Goal: Task Accomplishment & Management: Manage account settings

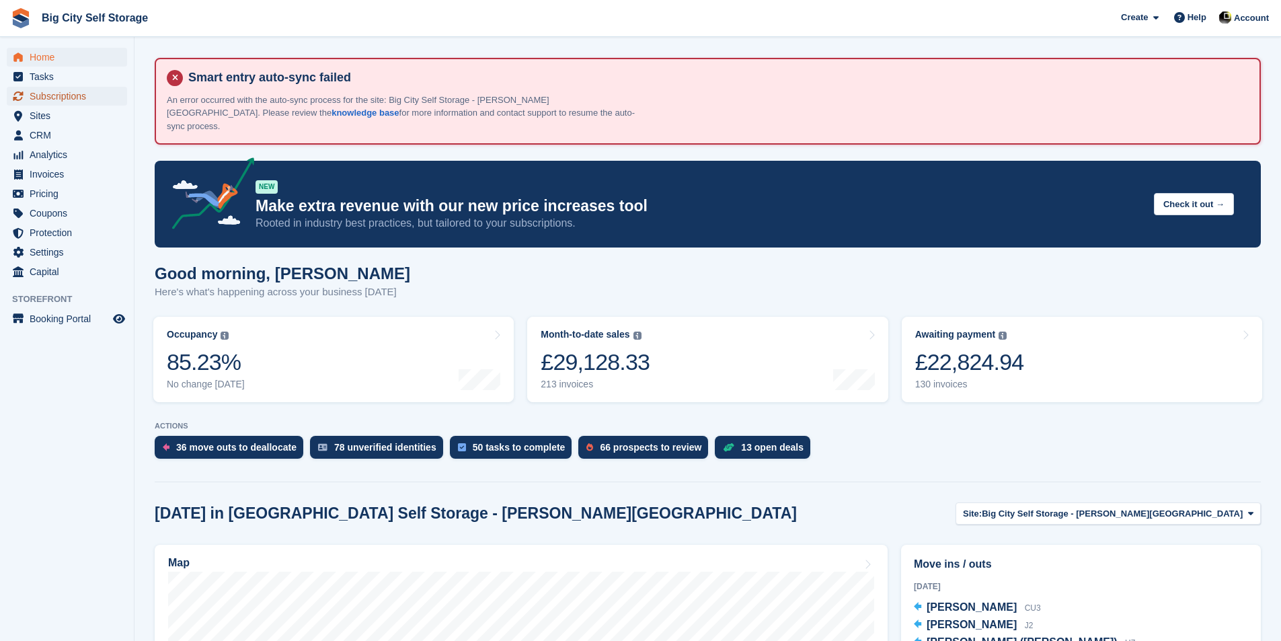
click at [46, 96] on span "Subscriptions" at bounding box center [70, 96] width 81 height 19
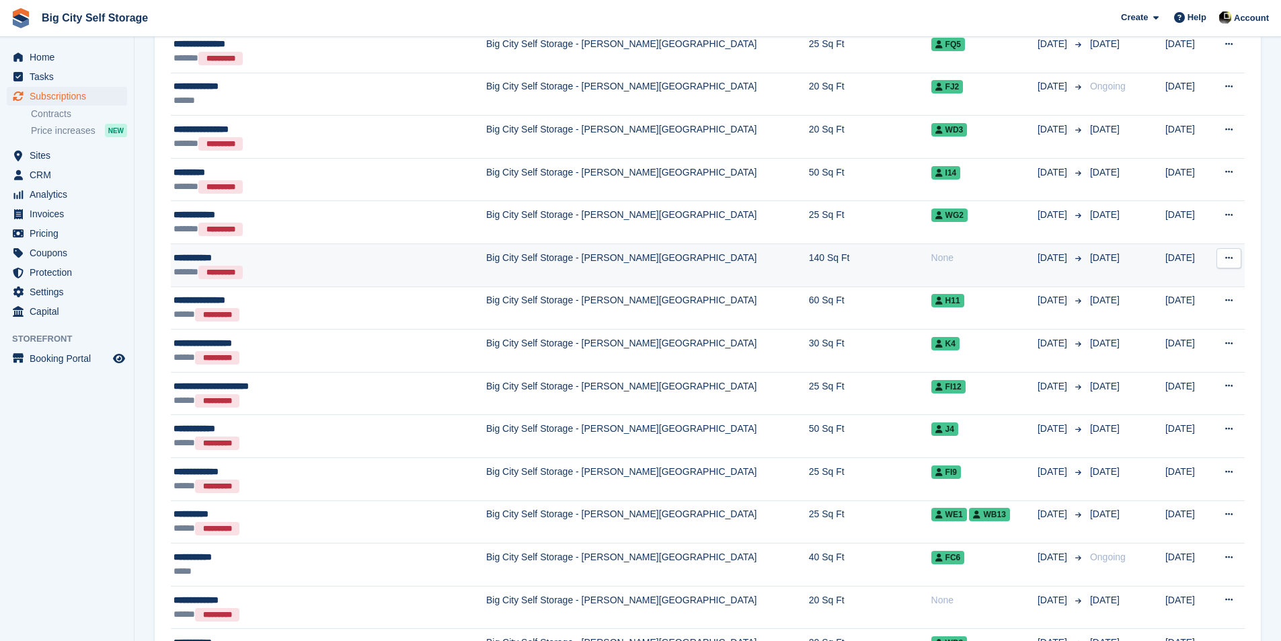
scroll to position [404, 0]
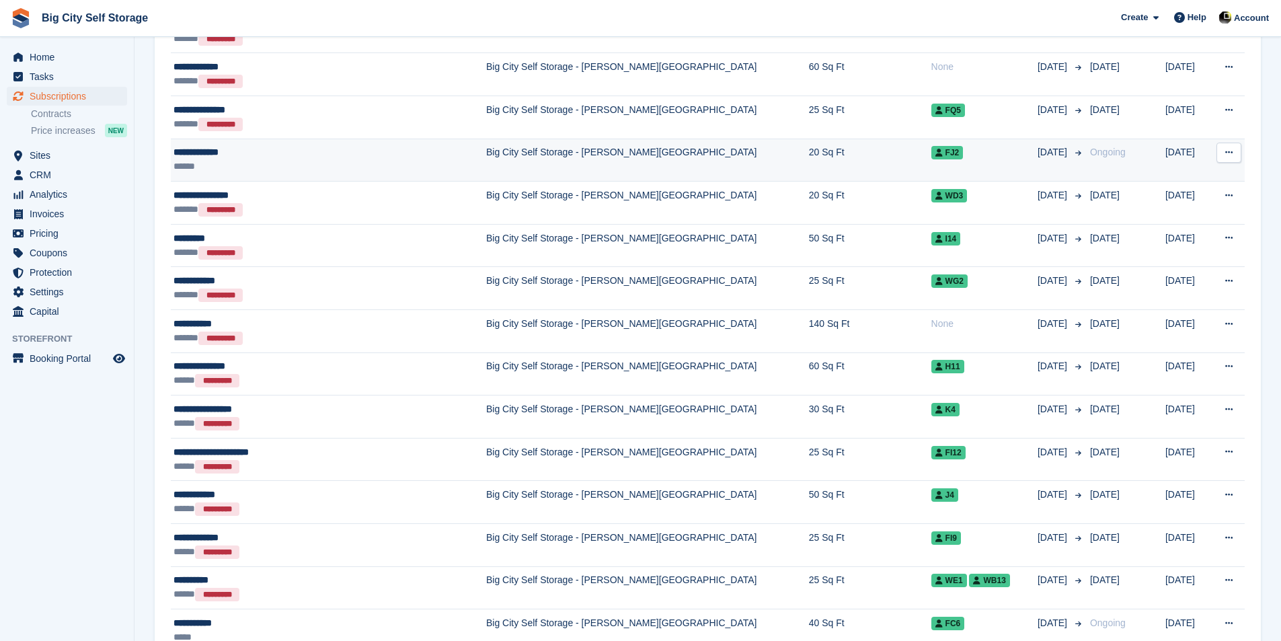
click at [303, 159] on div "******" at bounding box center [305, 166] width 262 height 14
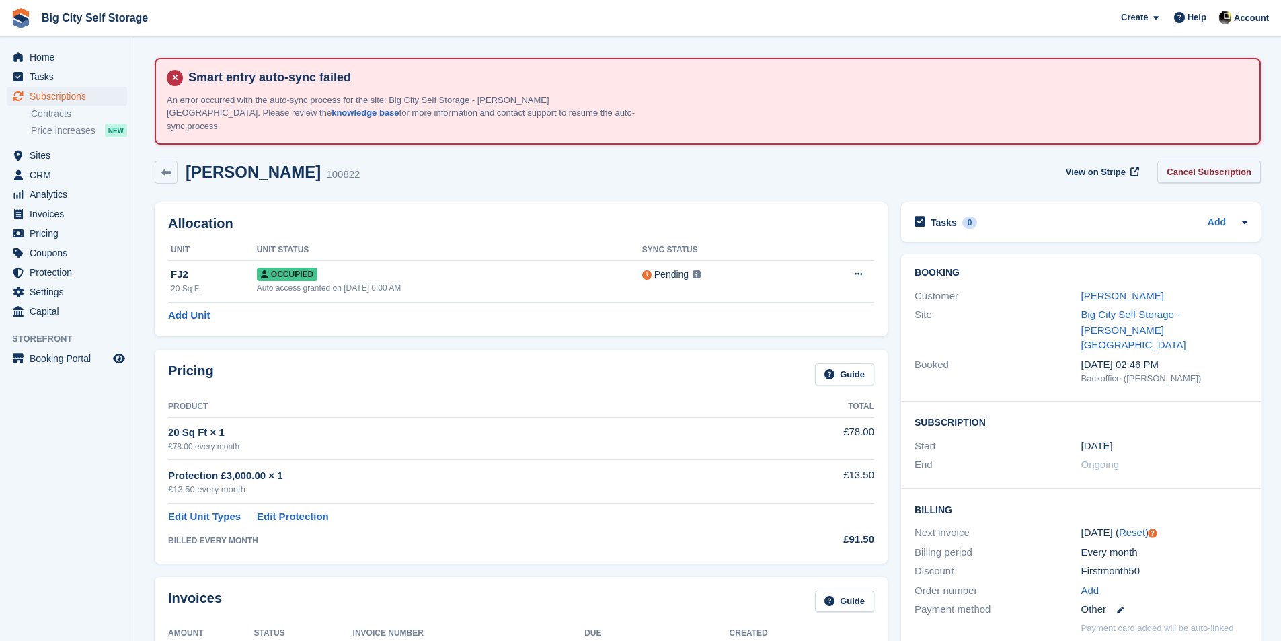
click at [1221, 161] on link "Cancel Subscription" at bounding box center [1209, 172] width 104 height 22
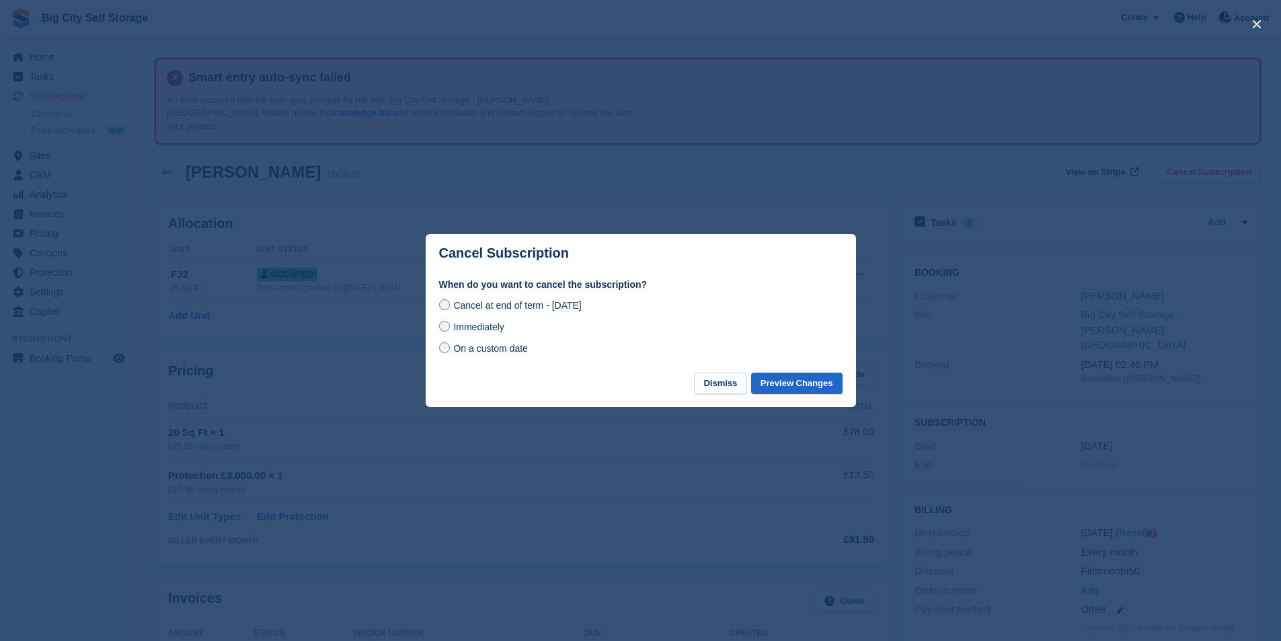
click at [492, 327] on span "Immediately" at bounding box center [478, 326] width 50 height 11
click at [814, 392] on button "Preview Changes" at bounding box center [796, 384] width 91 height 22
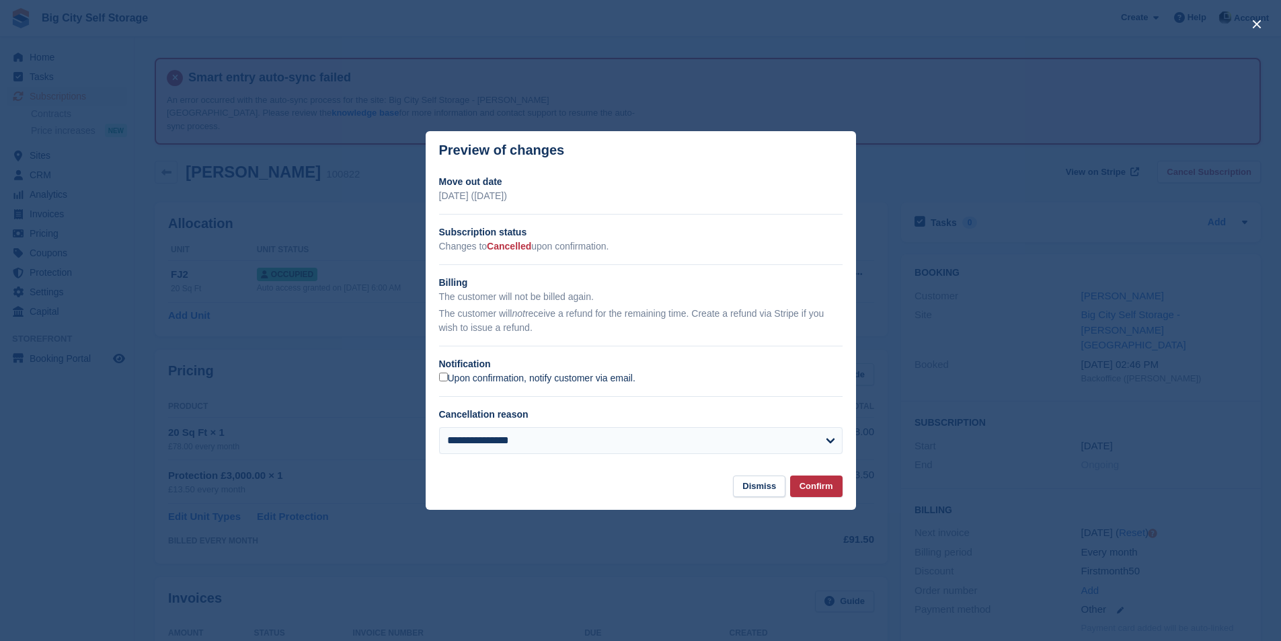
click at [572, 380] on label "Upon confirmation, notify customer via email." at bounding box center [537, 379] width 196 height 12
click at [837, 486] on button "Confirm" at bounding box center [816, 486] width 52 height 22
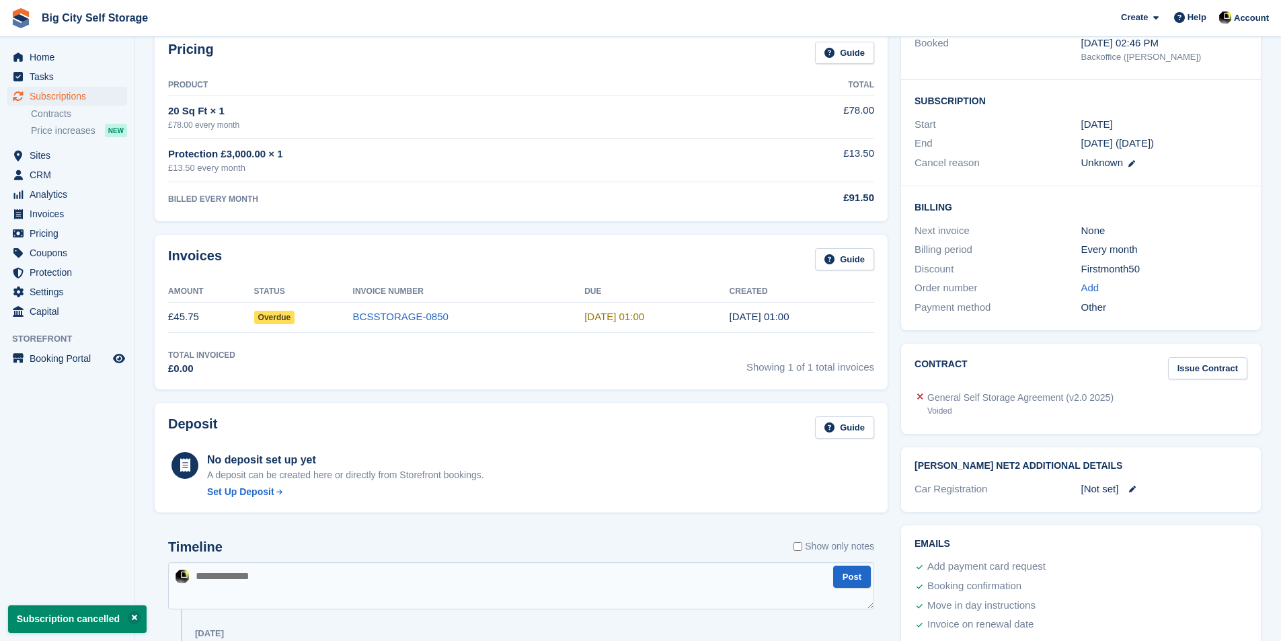
scroll to position [336, 0]
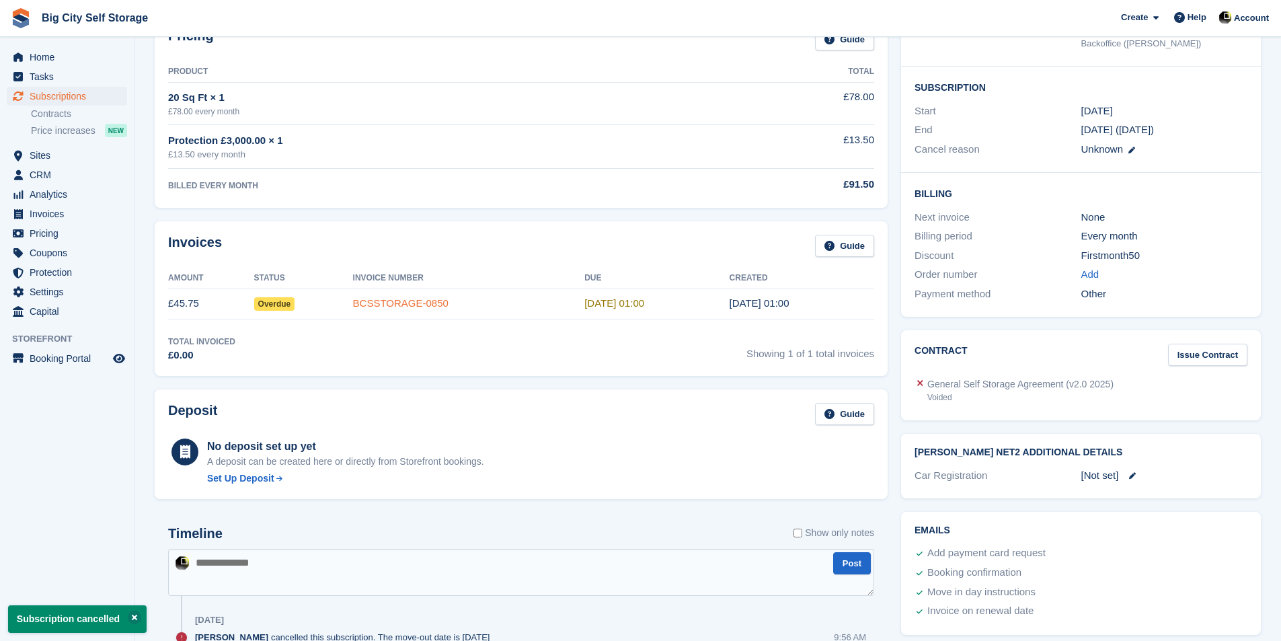
click at [429, 297] on link "BCSSTORAGE-0850" at bounding box center [401, 302] width 96 height 11
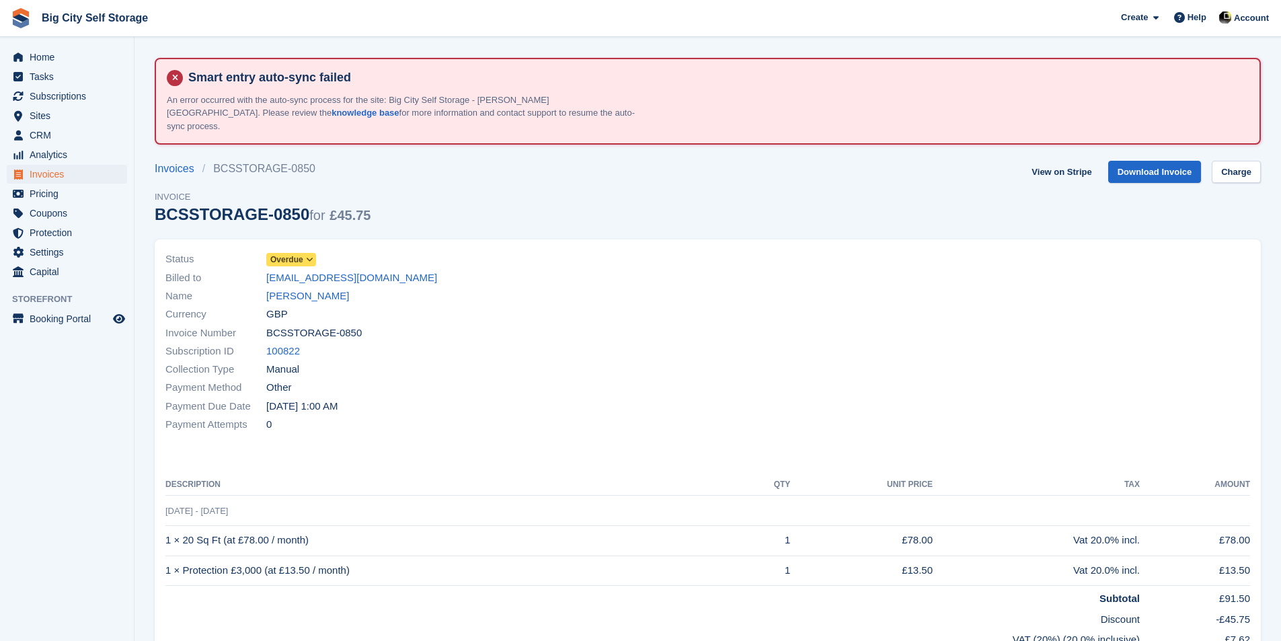
click at [296, 254] on span "Overdue" at bounding box center [286, 260] width 33 height 12
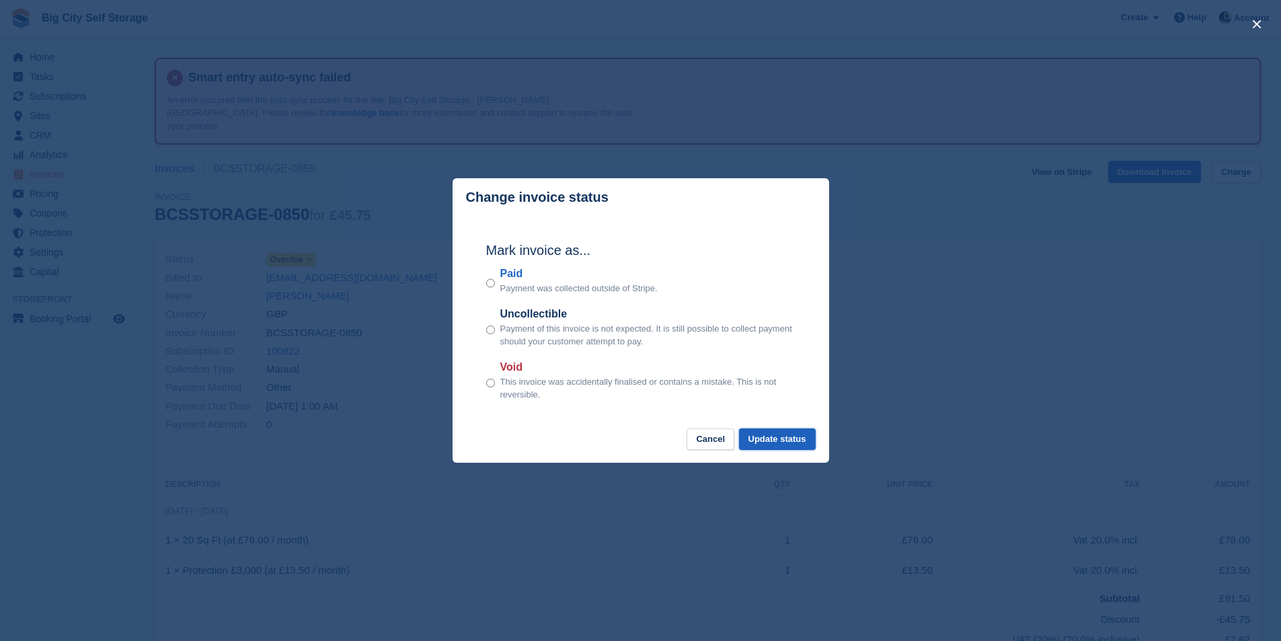
click at [794, 449] on button "Update status" at bounding box center [777, 439] width 77 height 22
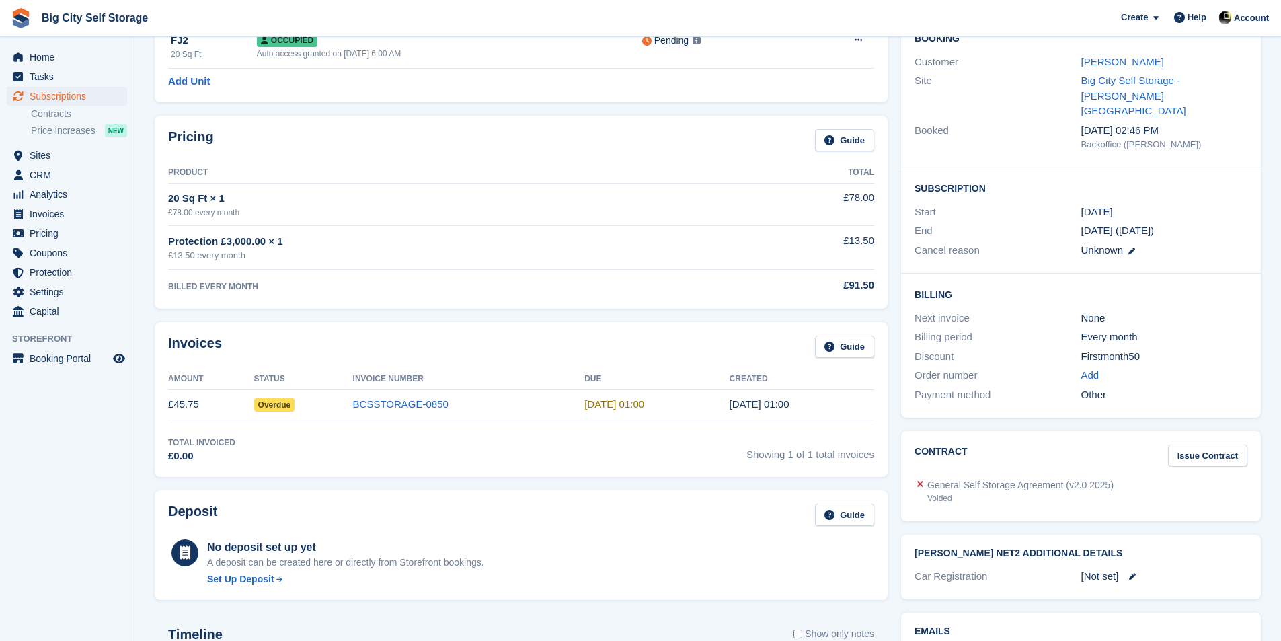
scroll to position [269, 0]
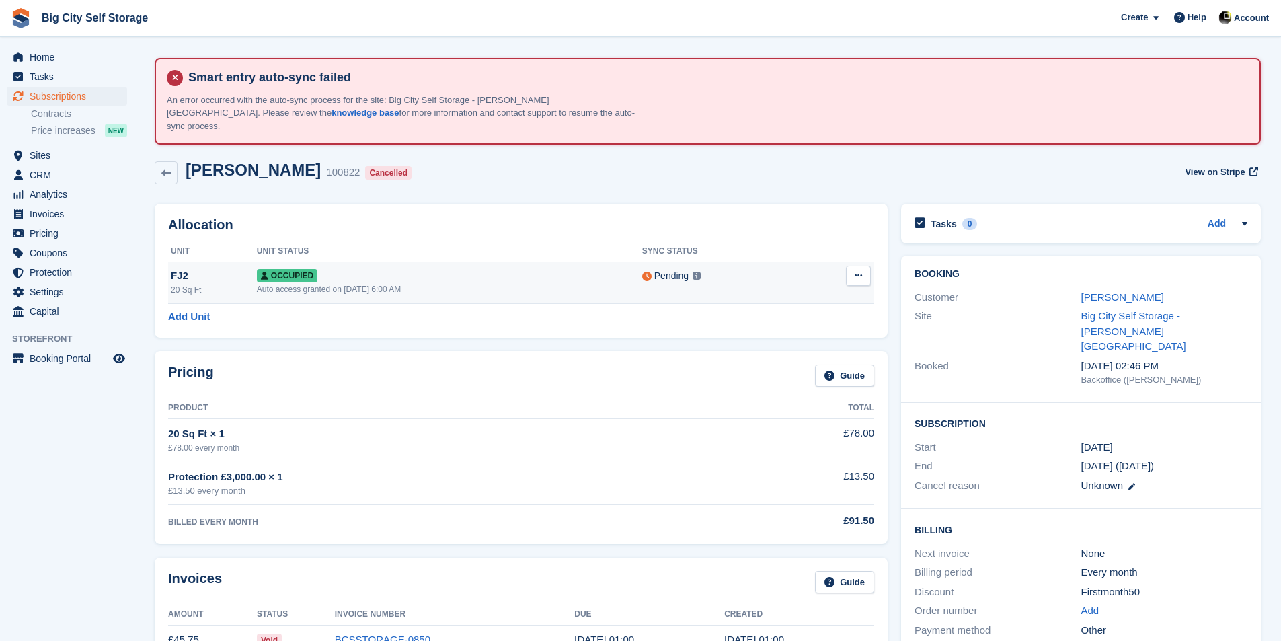
click at [860, 275] on td "Overlock Repossess Deallocate" at bounding box center [836, 283] width 75 height 42
click at [861, 268] on button at bounding box center [858, 276] width 25 height 20
click at [827, 340] on p "Deallocate" at bounding box center [806, 348] width 117 height 17
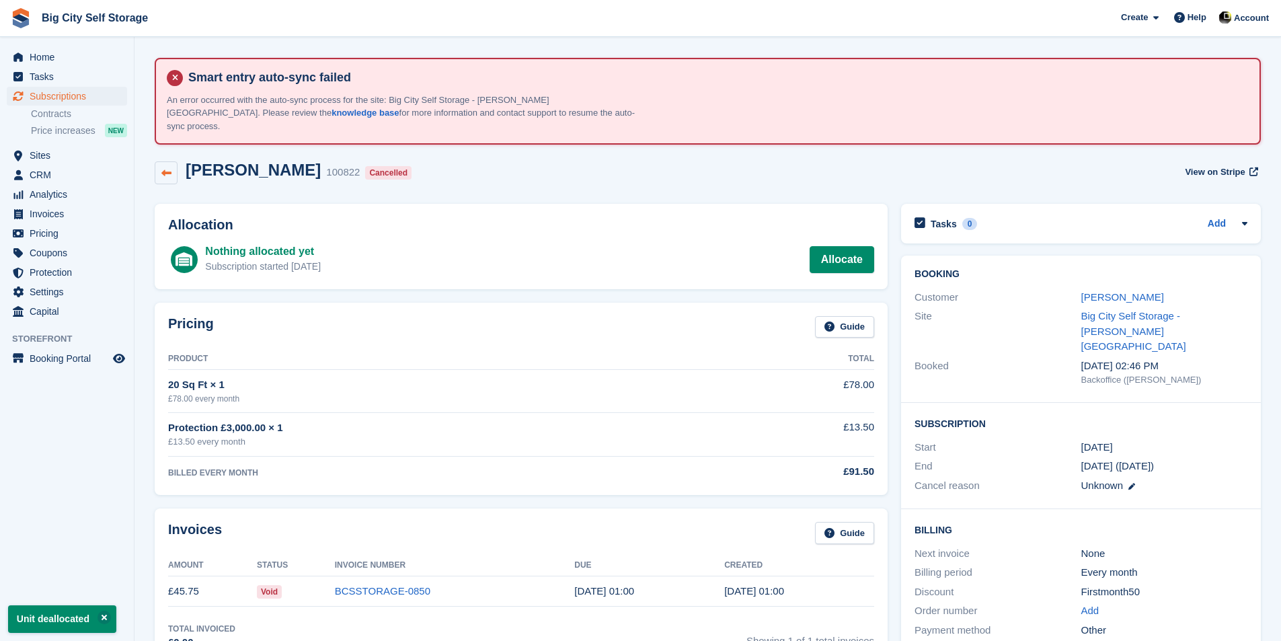
click at [163, 165] on link at bounding box center [166, 172] width 23 height 23
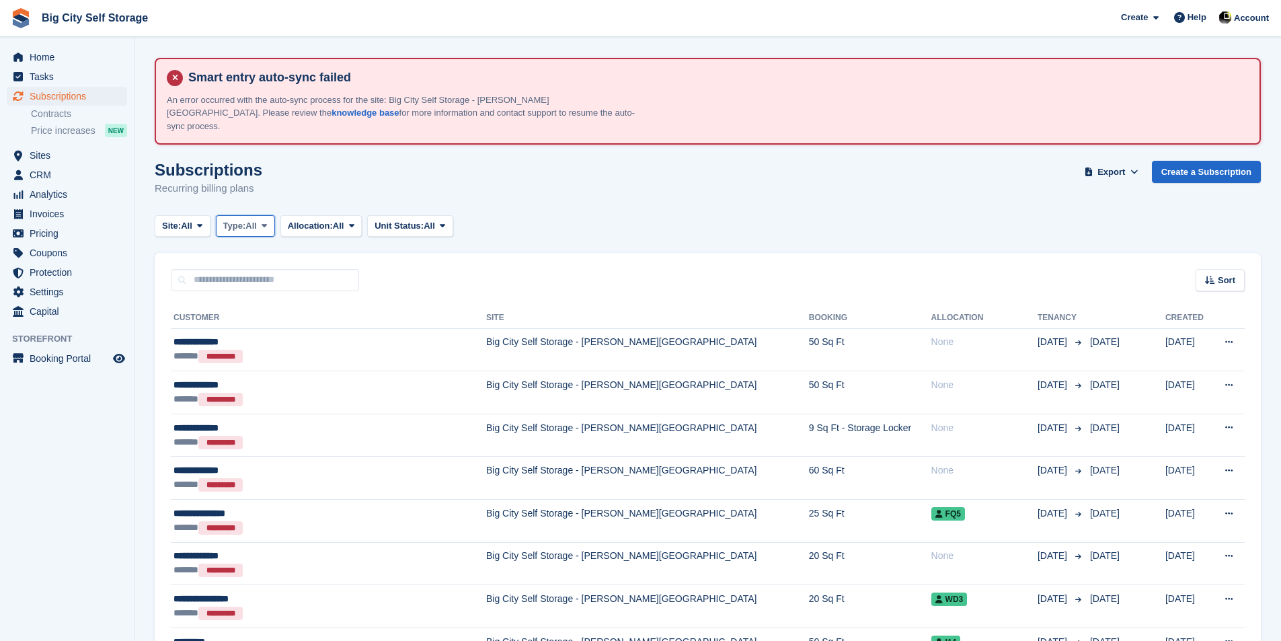
click at [263, 221] on span at bounding box center [264, 226] width 11 height 11
click at [276, 318] on link "Active" at bounding box center [280, 330] width 117 height 24
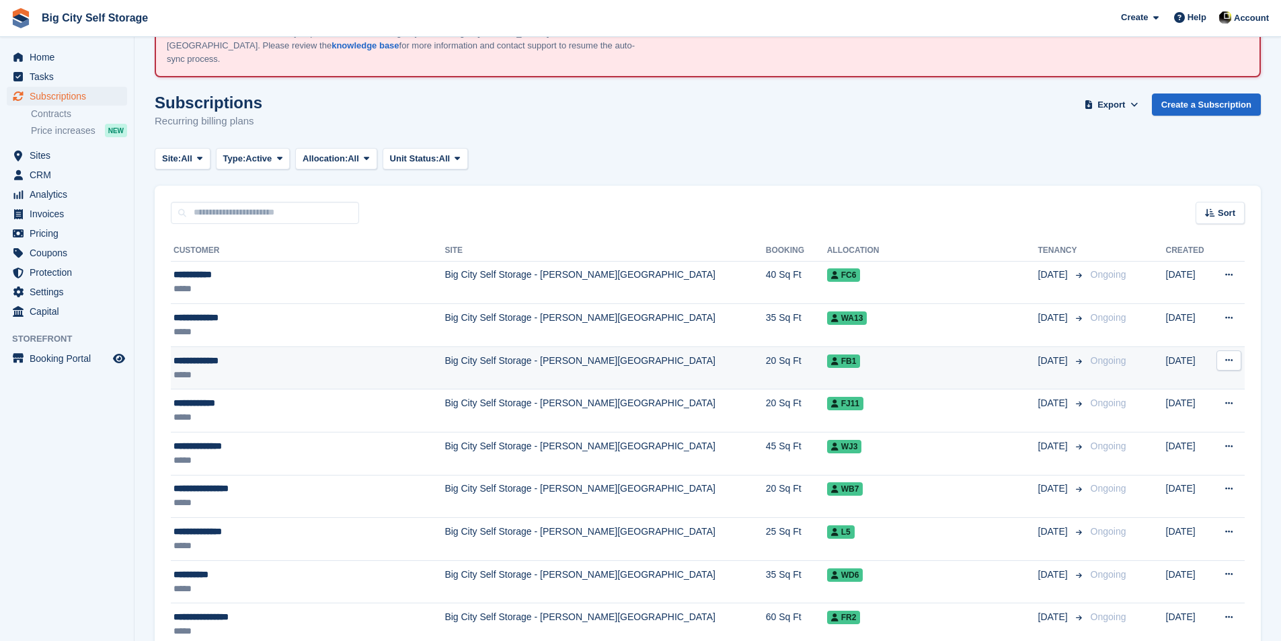
scroll to position [135, 0]
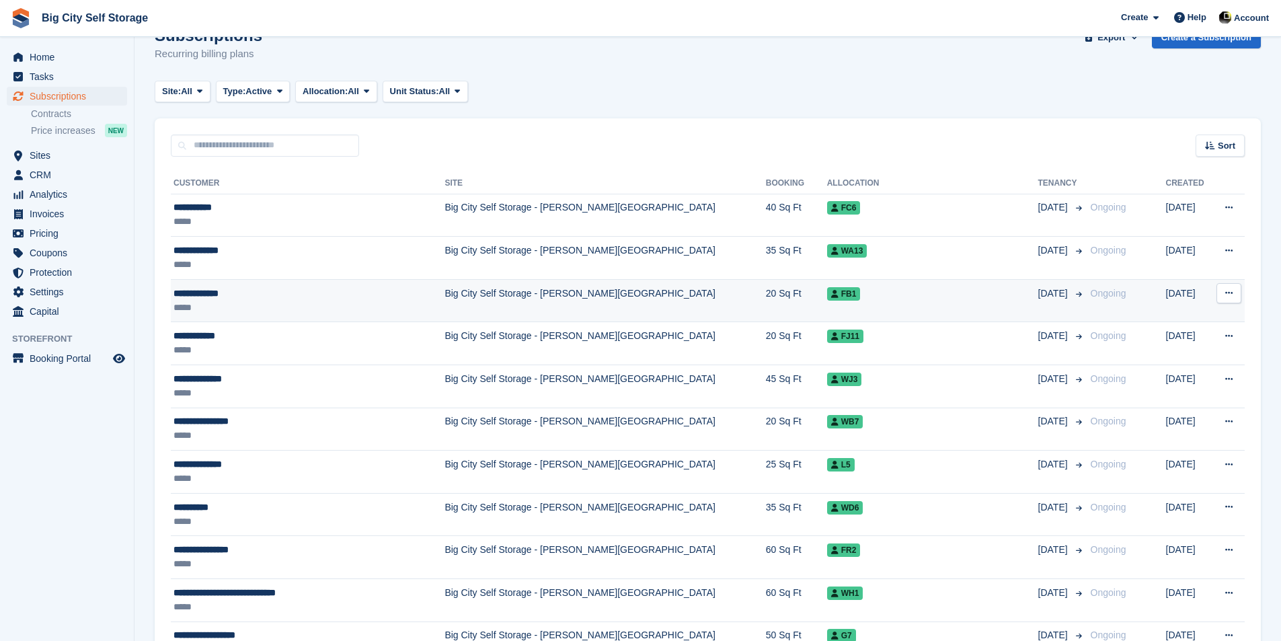
click at [282, 301] on div "*****" at bounding box center [288, 308] width 228 height 14
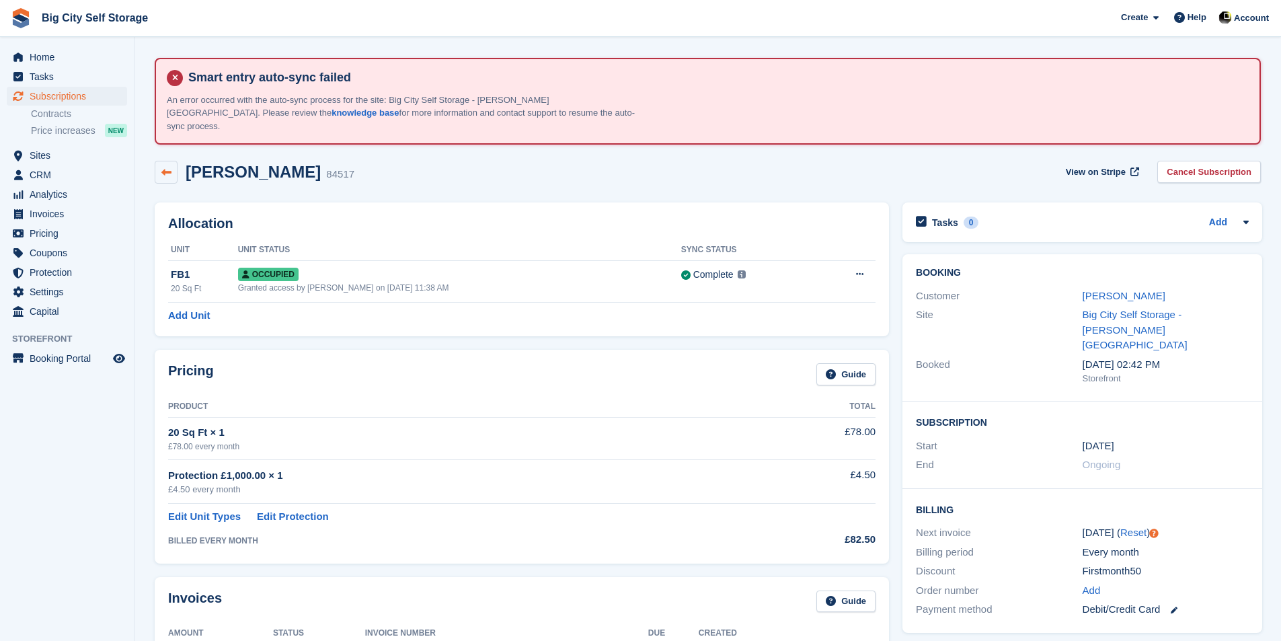
click at [167, 165] on link at bounding box center [166, 172] width 23 height 23
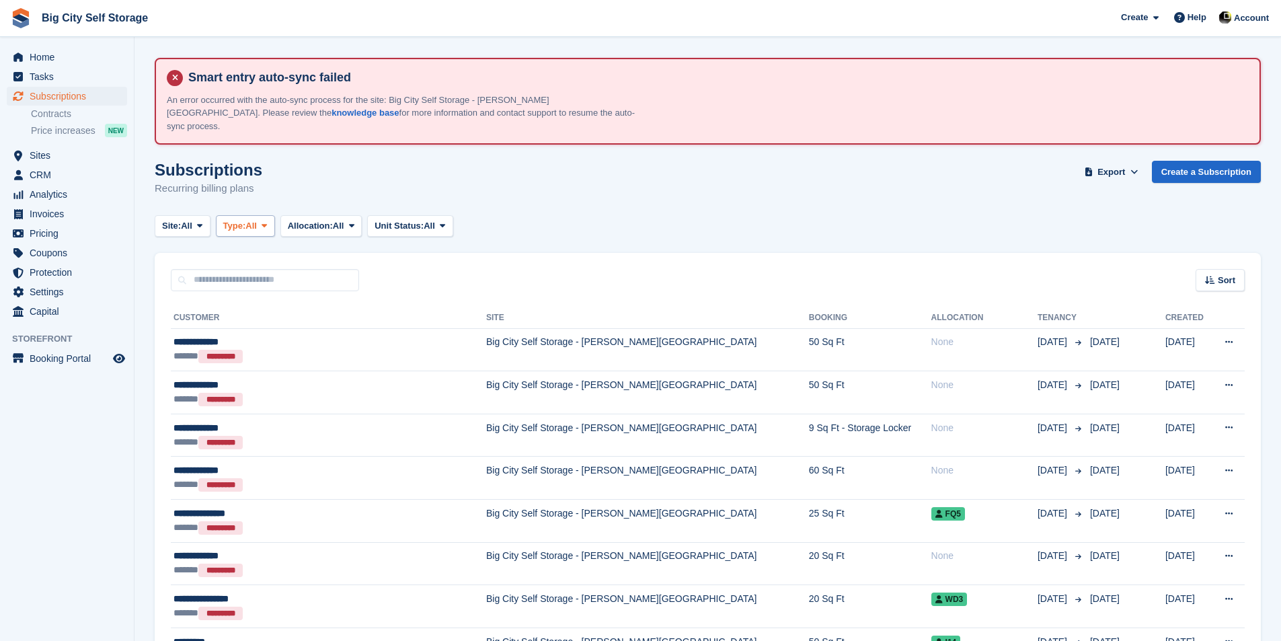
click at [270, 221] on span at bounding box center [264, 226] width 11 height 11
click at [268, 245] on link "All" at bounding box center [280, 257] width 117 height 24
click at [263, 221] on span at bounding box center [264, 226] width 11 height 11
click at [268, 318] on link "Active" at bounding box center [280, 330] width 117 height 24
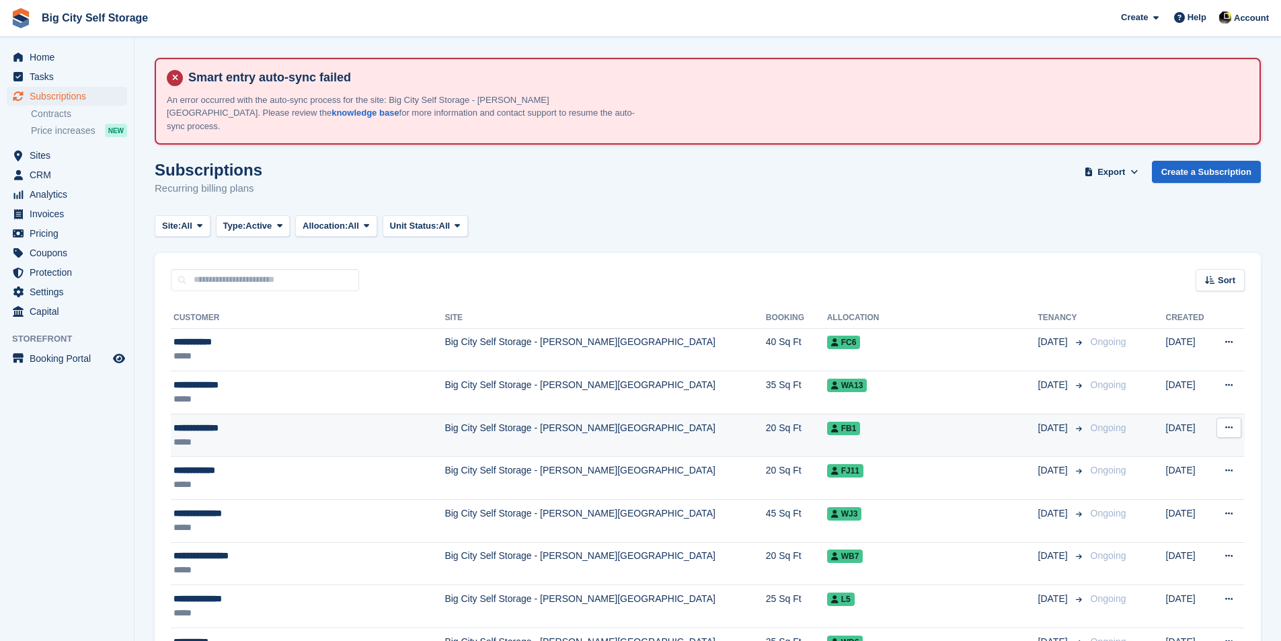
click at [272, 421] on div "**********" at bounding box center [288, 428] width 228 height 14
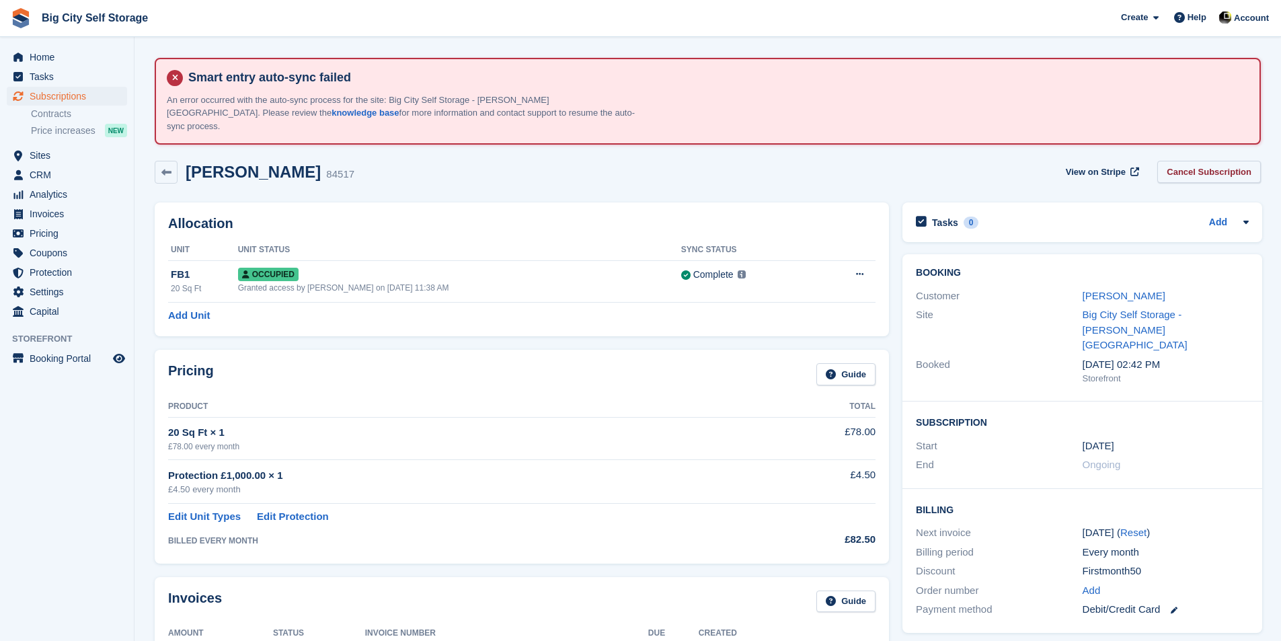
click at [1204, 161] on link "Cancel Subscription" at bounding box center [1209, 172] width 104 height 22
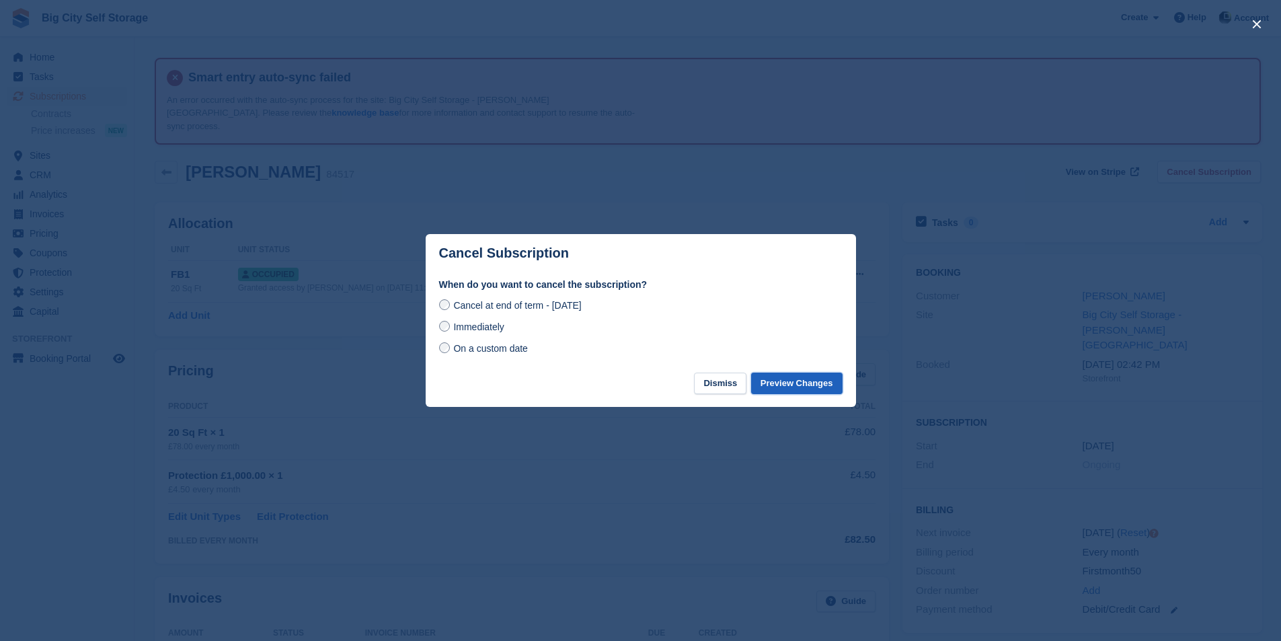
click at [798, 390] on button "Preview Changes" at bounding box center [796, 384] width 91 height 22
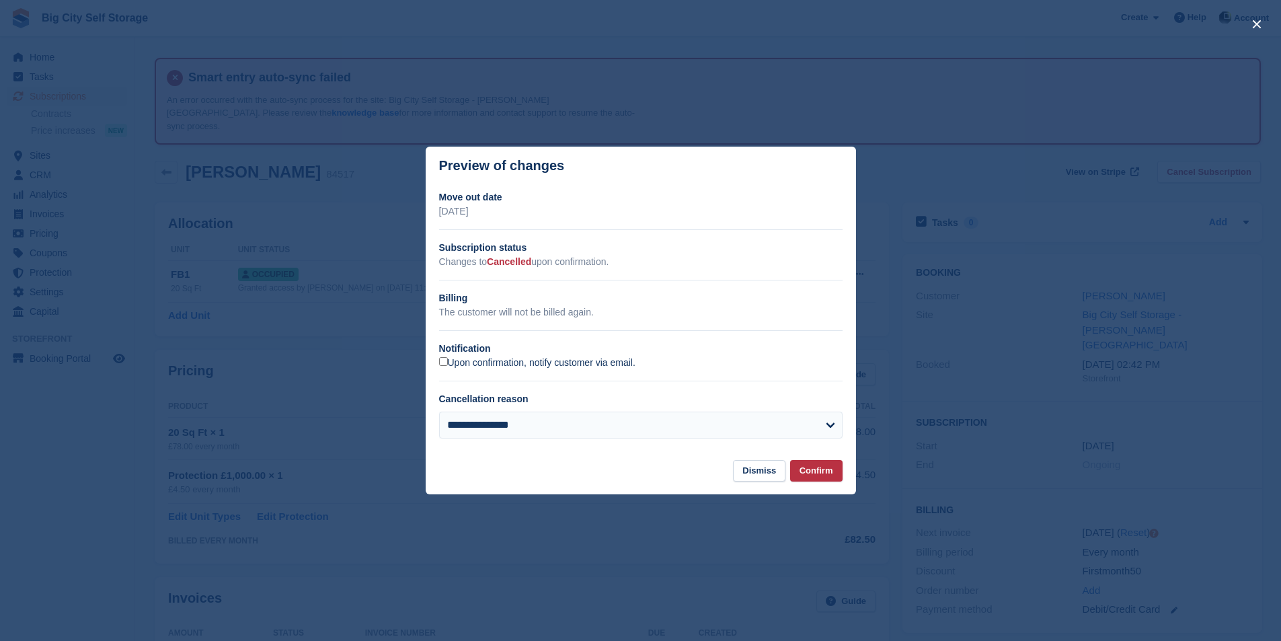
click at [578, 365] on label "Upon confirmation, notify customer via email." at bounding box center [537, 363] width 196 height 12
click at [815, 478] on button "Confirm" at bounding box center [816, 471] width 52 height 22
